Goal: Task Accomplishment & Management: Complete application form

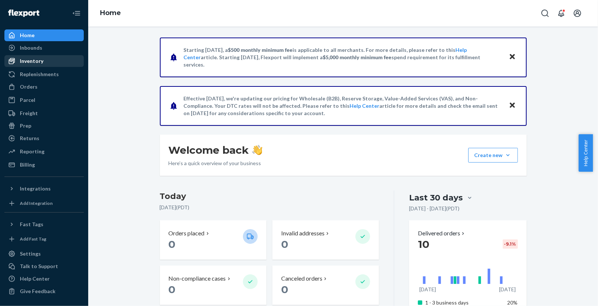
click at [44, 60] on div "Inventory" at bounding box center [44, 61] width 78 height 10
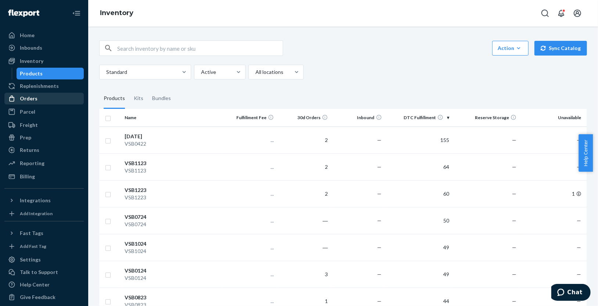
click at [33, 99] on div "Orders" at bounding box center [29, 98] width 18 height 7
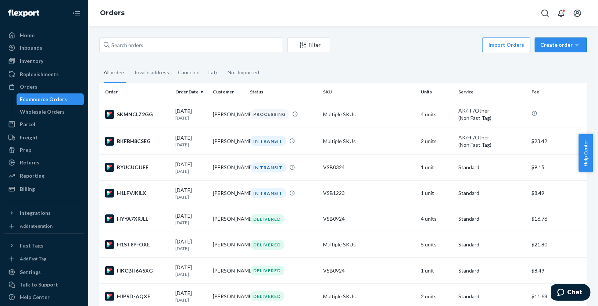
click at [563, 47] on div "Create order" at bounding box center [560, 44] width 41 height 7
click at [563, 61] on span "Ecommerce order" at bounding box center [565, 62] width 46 height 5
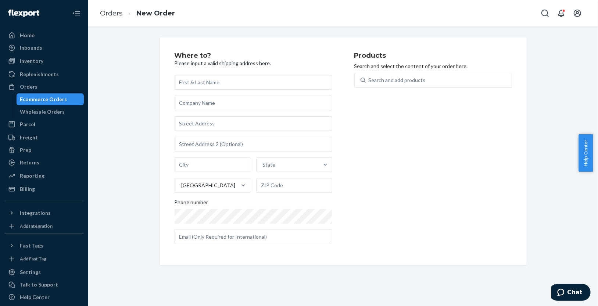
type input "[PERSON_NAME], [STREET_ADDRESS][US_STATE], [PHONE_NUMBER]"
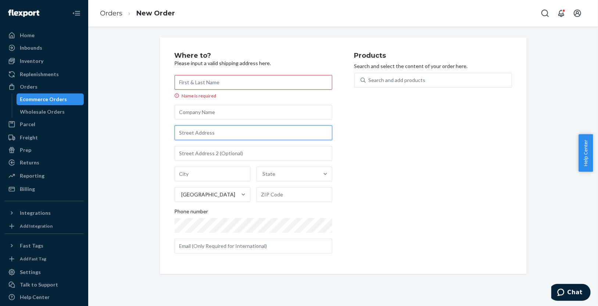
drag, startPoint x: 206, startPoint y: 134, endPoint x: 251, endPoint y: 138, distance: 45.1
click at [206, 134] on input "text" at bounding box center [253, 132] width 158 height 15
paste input "[STREET_ADDRESS]"
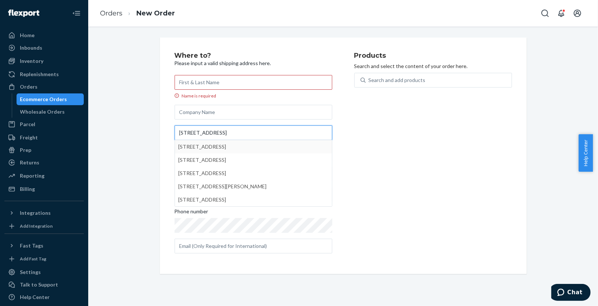
type input "[STREET_ADDRESS]"
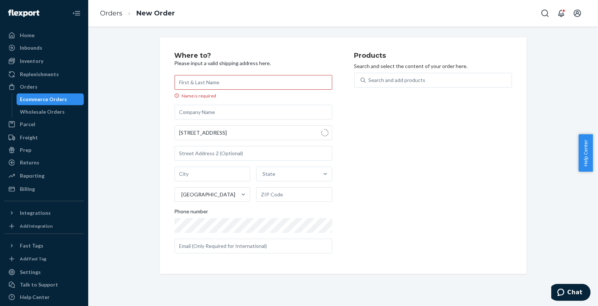
type input "[US_STATE]"
type input "44065"
type input "10667 Music St"
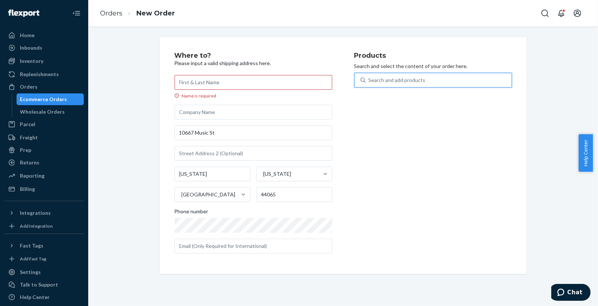
click at [413, 83] on div "Search and add products" at bounding box center [438, 79] width 146 height 13
click at [369, 83] on input "0 results available. Use Up and Down to choose options, press Enter to select t…" at bounding box center [368, 79] width 1 height 7
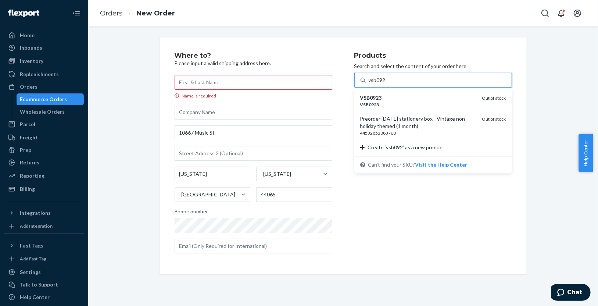
type input "vsb0924"
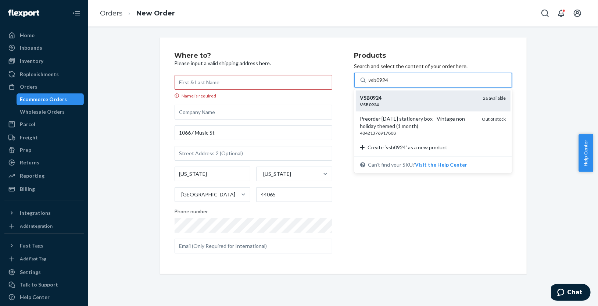
click at [411, 93] on div "VSB0924 VSB0924 26 available" at bounding box center [433, 100] width 155 height 21
click at [389, 84] on input "vsb0924" at bounding box center [378, 79] width 21 height 7
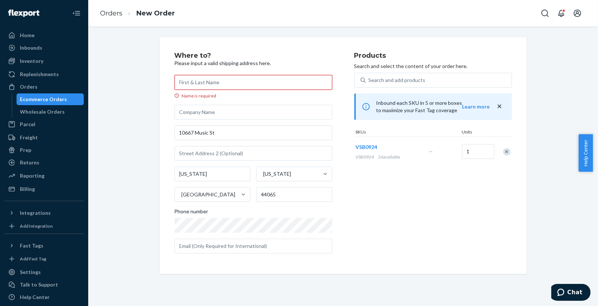
click at [264, 80] on input "Name is required" at bounding box center [253, 82] width 158 height 15
paste input "[PERSON_NAME]"
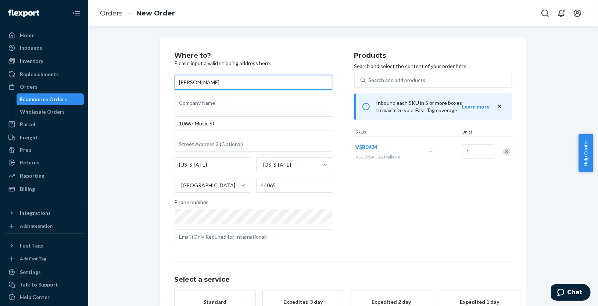
type input "[PERSON_NAME]"
click at [446, 219] on div "Products Search and select the content of your order here. Search and add produ…" at bounding box center [433, 151] width 158 height 198
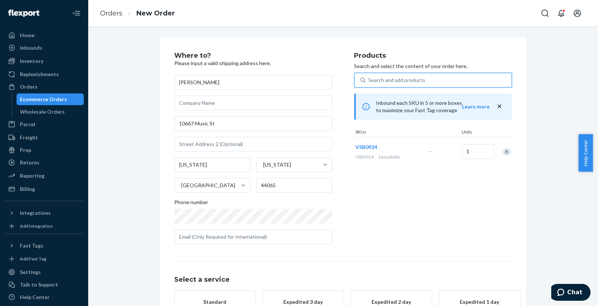
click at [422, 77] on div "Search and add products" at bounding box center [438, 79] width 146 height 13
click at [369, 77] on input "0 results available. Use Up and Down to choose options, press Enter to select t…" at bounding box center [368, 79] width 1 height 7
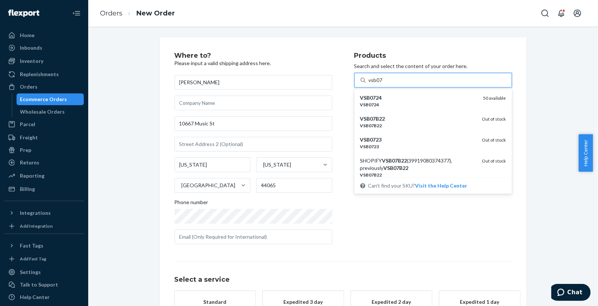
type input "vsb071"
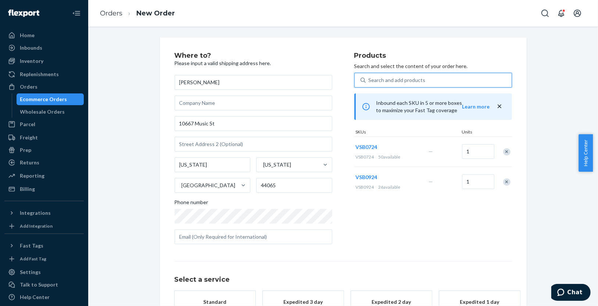
click at [421, 81] on div "Search and add products" at bounding box center [438, 79] width 146 height 13
click at [369, 81] on input "0 results available. Select is focused ,type to refine list, press Down to open…" at bounding box center [368, 79] width 1 height 7
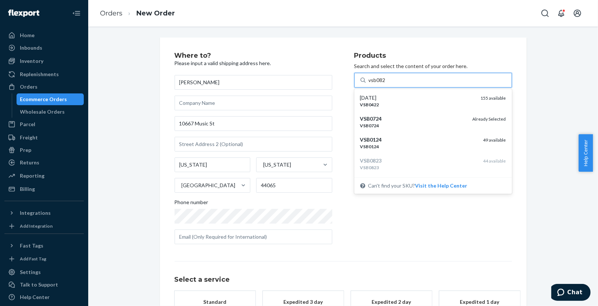
type input "vsb0824"
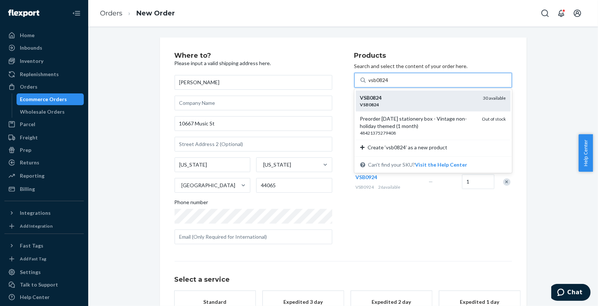
click at [399, 105] on div "VSB0824" at bounding box center [418, 104] width 117 height 6
click at [389, 84] on input "vsb0824" at bounding box center [378, 79] width 21 height 7
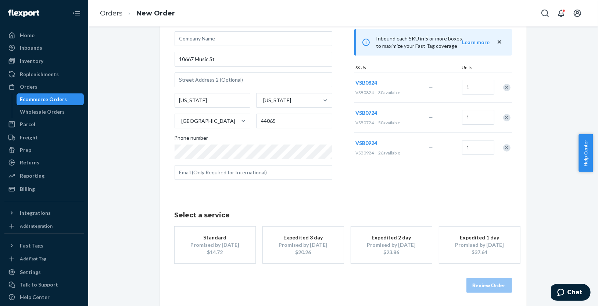
scroll to position [65, 0]
